Goal: Task Accomplishment & Management: Complete application form

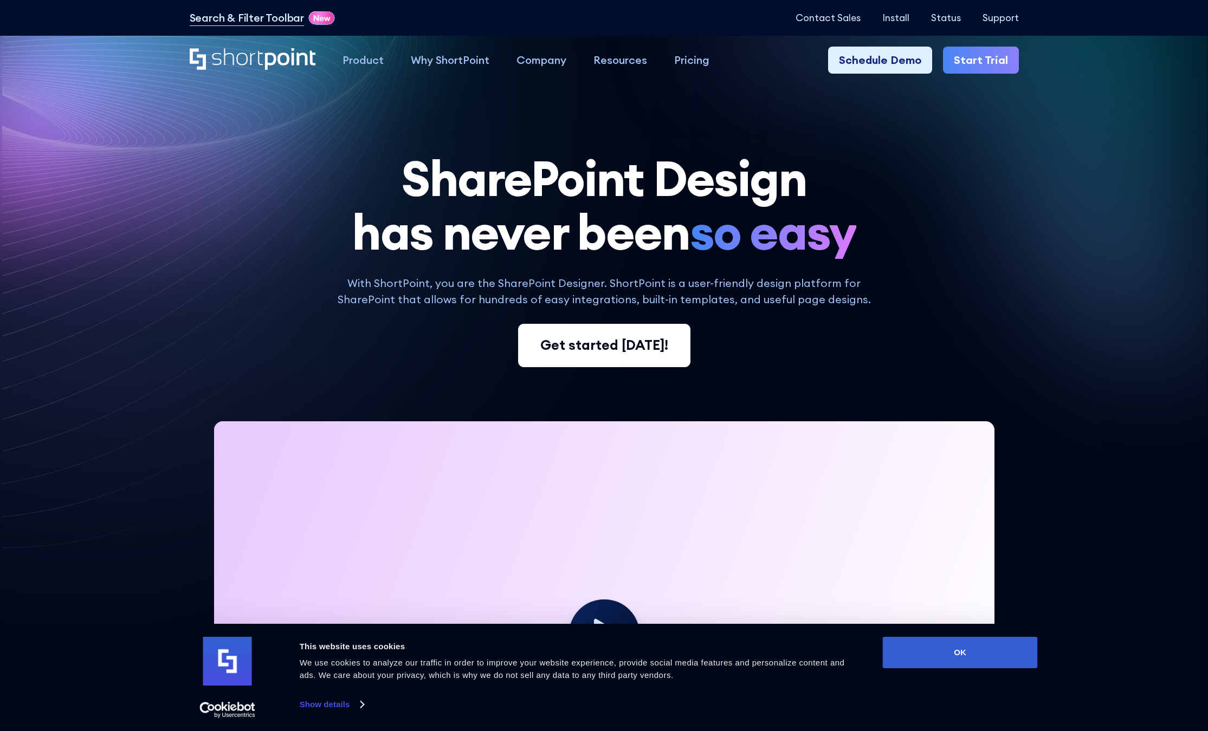
click at [623, 354] on div "Get started [DATE]!" at bounding box center [604, 345] width 128 height 21
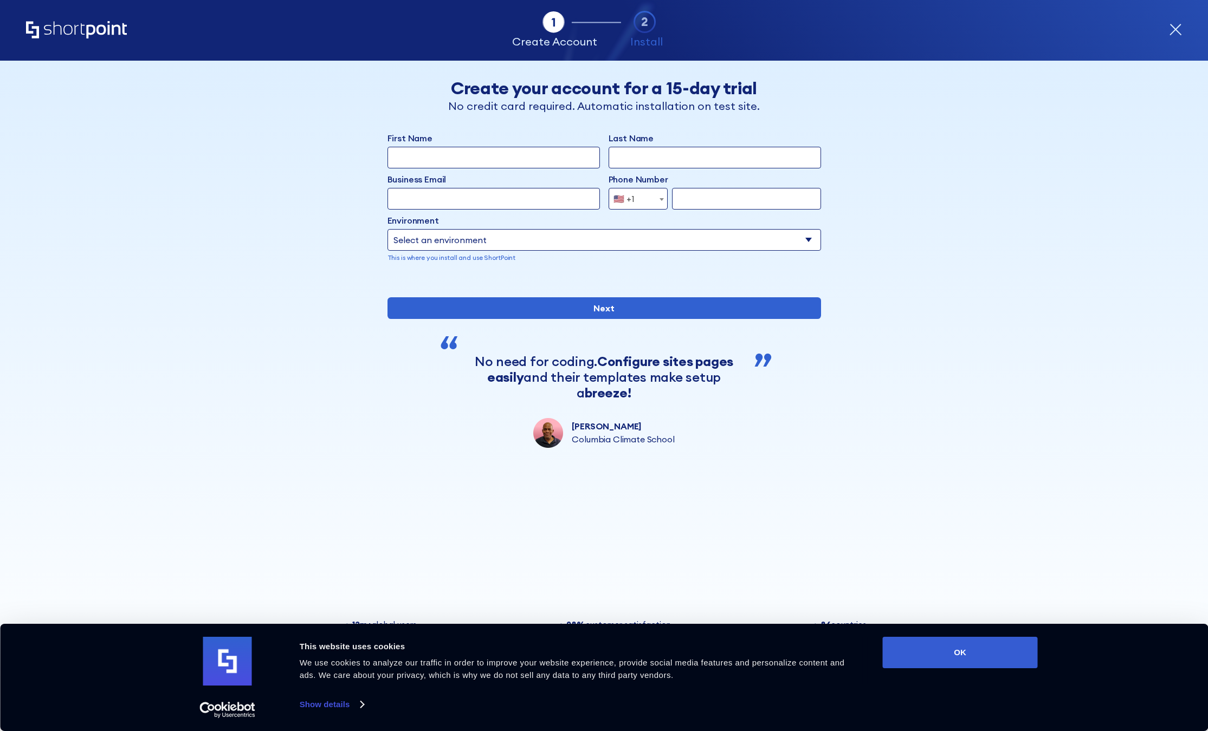
click at [451, 158] on input "First Name" at bounding box center [493, 158] width 212 height 22
type input "[PERSON_NAME]"
type input "[EMAIL_ADDRESS][DOMAIN_NAME]"
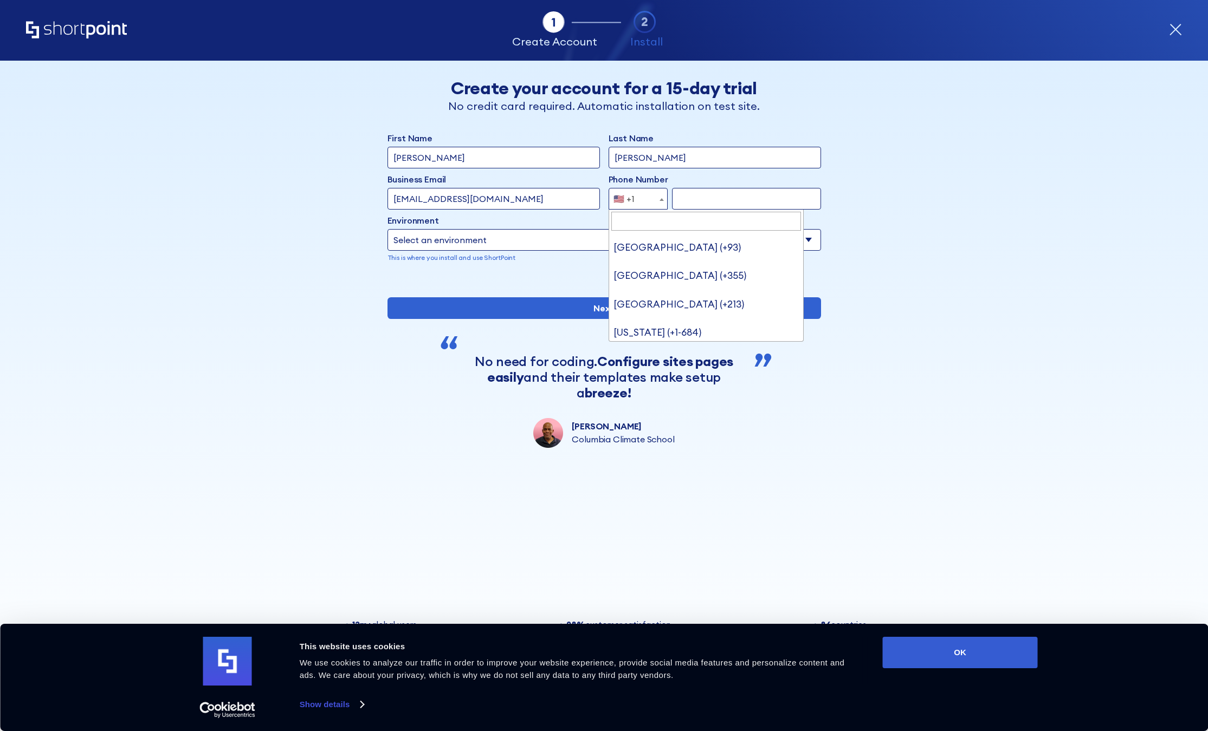
click at [663, 199] on b "form" at bounding box center [661, 199] width 4 height 3
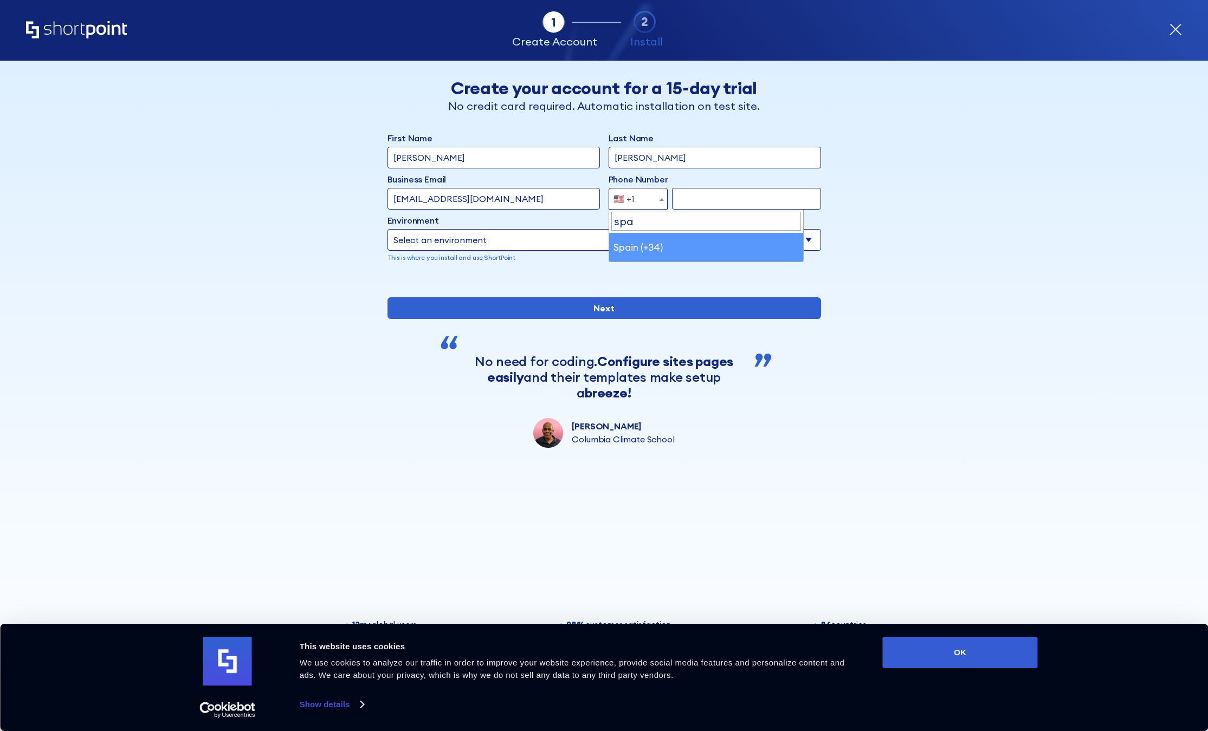
type input "spa"
drag, startPoint x: 630, startPoint y: 249, endPoint x: 679, endPoint y: 213, distance: 60.9
select select "+34"
click at [705, 198] on input "form" at bounding box center [746, 199] width 149 height 22
type input "6"
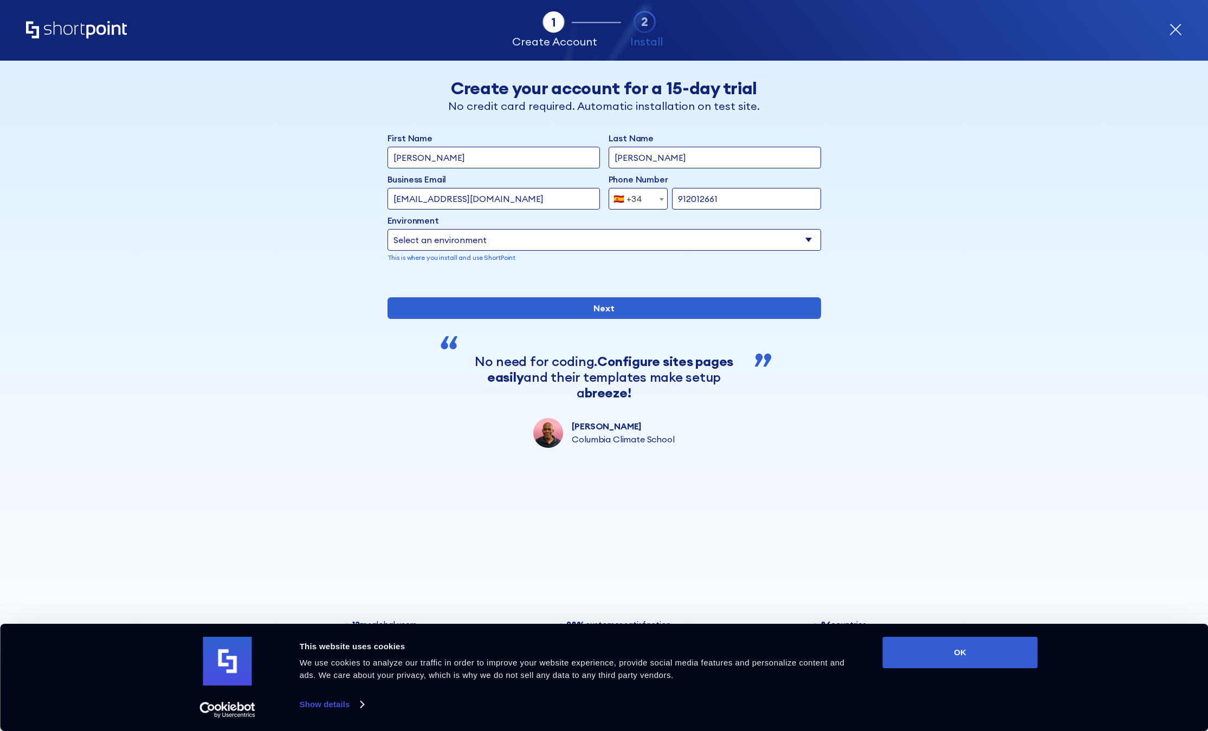
type input "912012661"
click at [539, 237] on select "Select an environment Microsoft 365 SharePoint Online SharePoint Subscription E…" at bounding box center [603, 240] width 433 height 22
select select "SharePoint Online"
click at [387, 229] on select "Select an environment Microsoft 365 SharePoint Online SharePoint Subscription E…" at bounding box center [603, 240] width 433 height 22
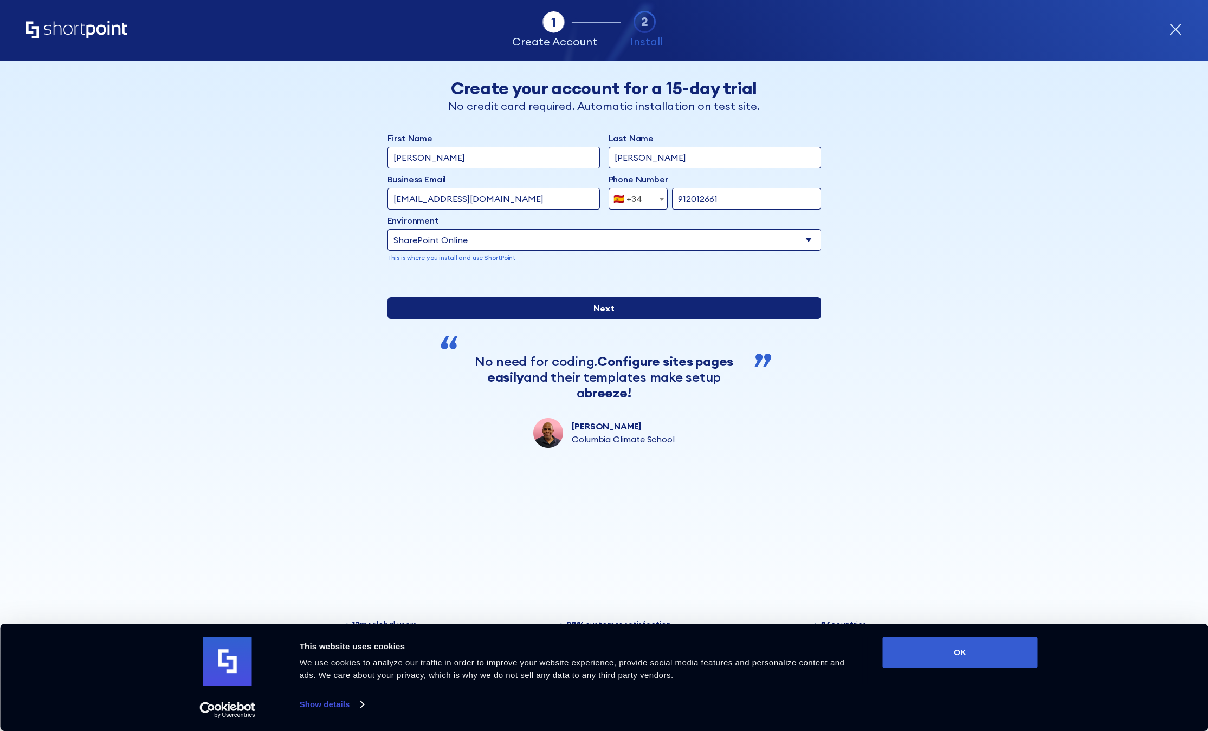
click at [605, 319] on input "Next" at bounding box center [603, 308] width 433 height 22
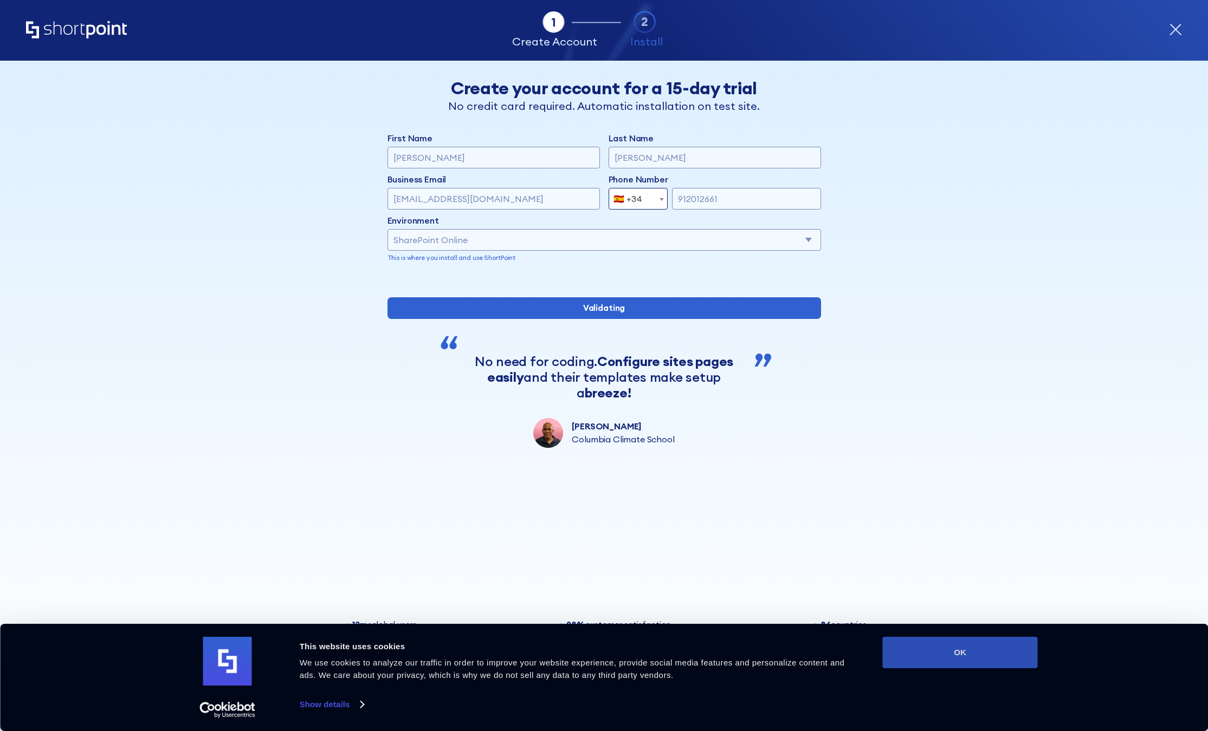
drag, startPoint x: 959, startPoint y: 655, endPoint x: 736, endPoint y: 490, distance: 277.1
click at [959, 655] on button "OK" at bounding box center [960, 652] width 155 height 31
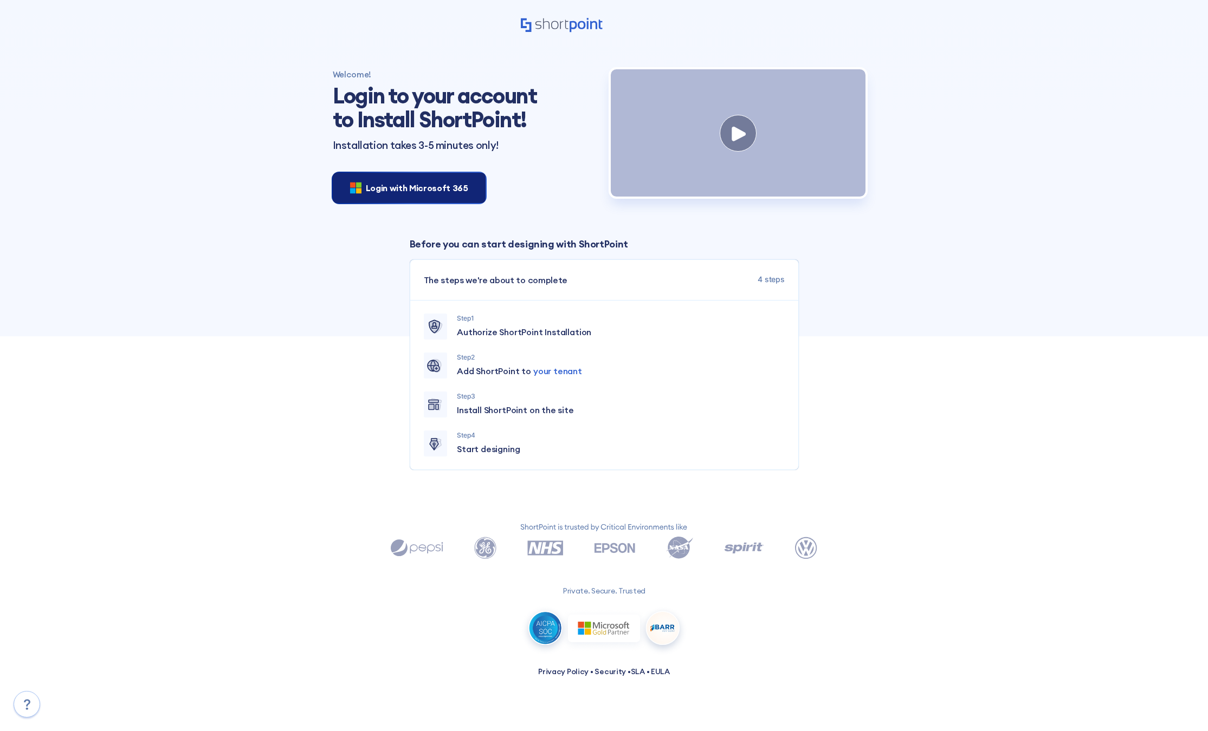
click at [408, 193] on span "Login with Microsoft 365" at bounding box center [417, 188] width 102 height 13
